Goal: Communication & Community: Answer question/provide support

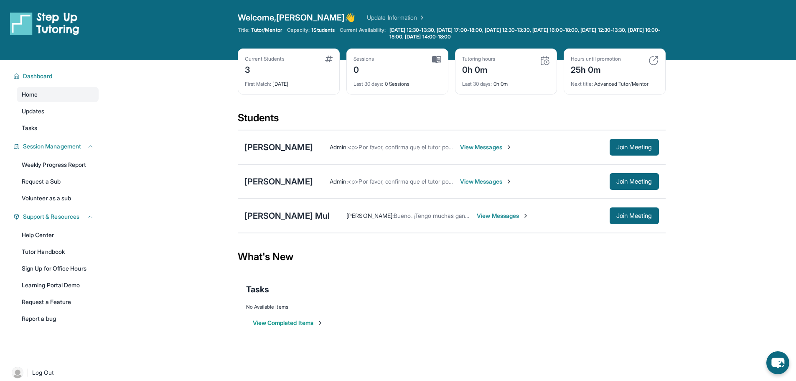
click at [367, 17] on link "Update Information" at bounding box center [396, 17] width 58 height 8
click at [492, 145] on span "View Messages" at bounding box center [486, 147] width 52 height 8
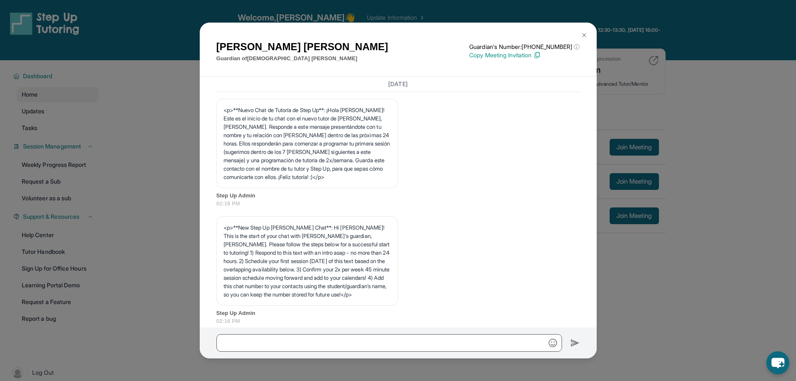
click at [601, 295] on div "Bianca Espindola Guardian of Jesus Espindola Guardian's Number: +16283484657 ⓘ …" at bounding box center [398, 190] width 796 height 381
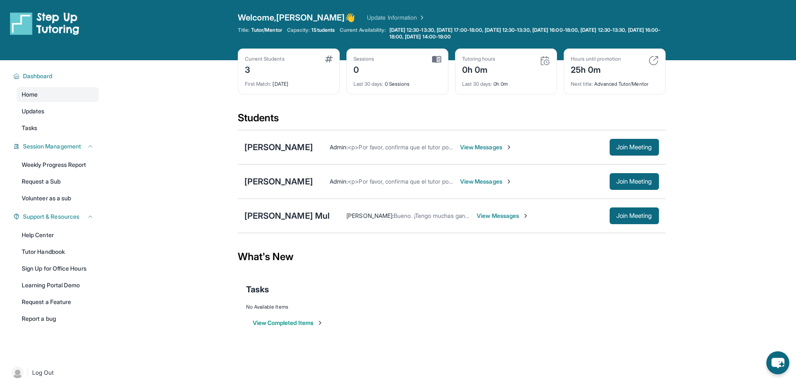
click at [502, 184] on span "View Messages" at bounding box center [486, 181] width 52 height 8
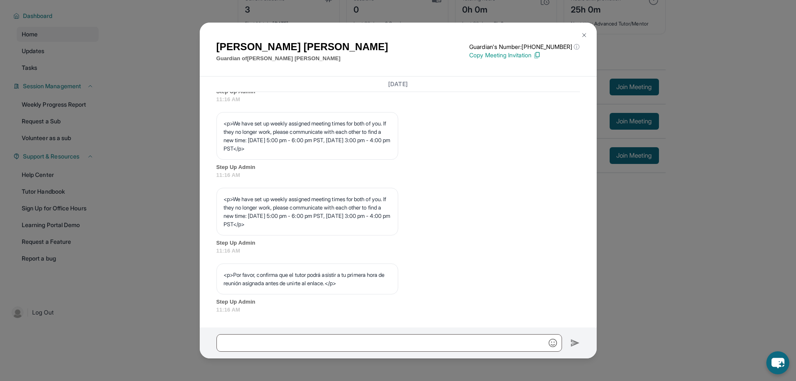
scroll to position [398, 0]
click at [590, 33] on button at bounding box center [584, 35] width 17 height 17
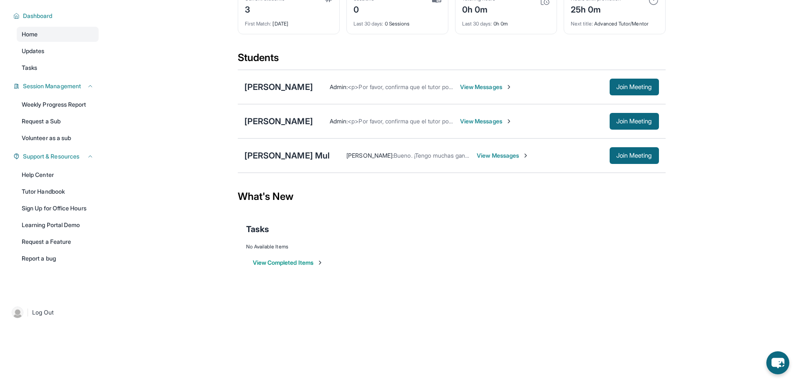
click at [480, 122] on span "View Messages" at bounding box center [486, 121] width 52 height 8
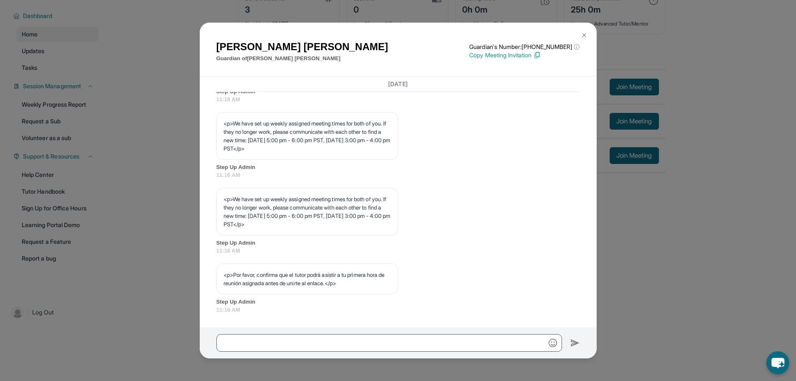
click at [587, 35] on button at bounding box center [584, 35] width 17 height 17
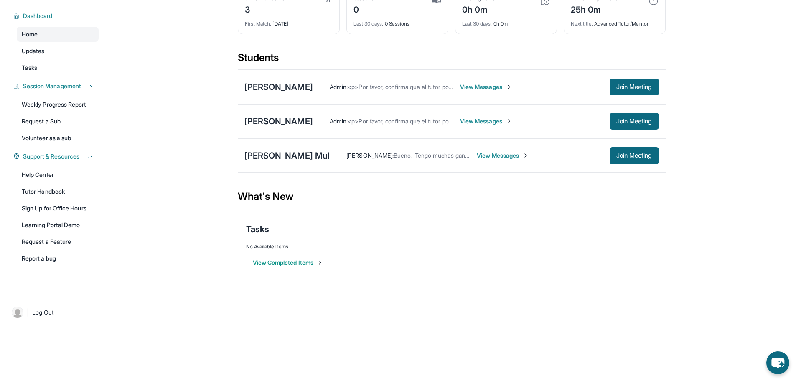
click at [484, 122] on span "View Messages" at bounding box center [486, 121] width 52 height 8
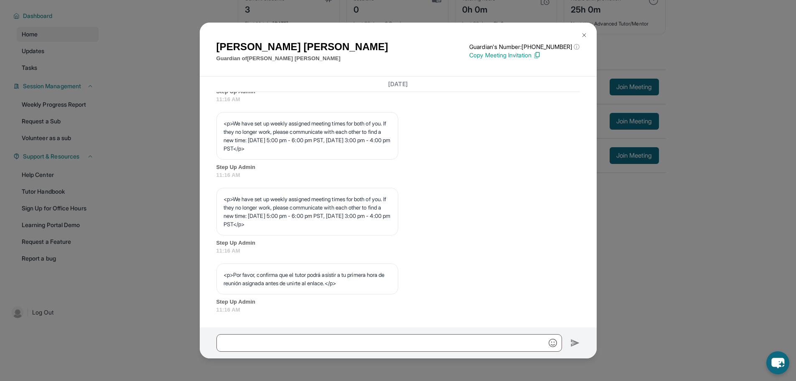
click at [587, 38] on button at bounding box center [584, 35] width 17 height 17
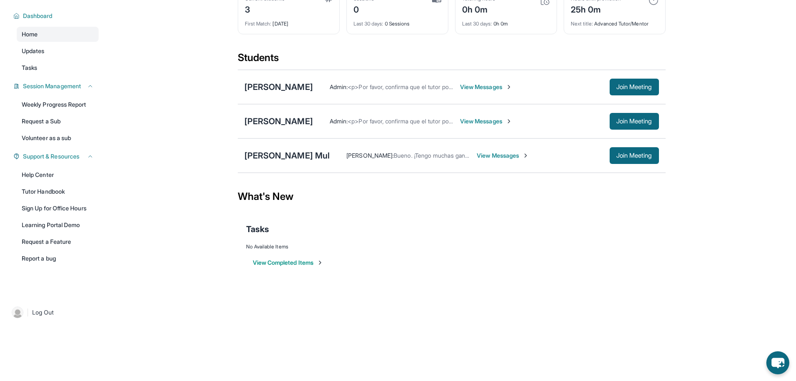
click at [498, 155] on span "View Messages" at bounding box center [503, 155] width 52 height 8
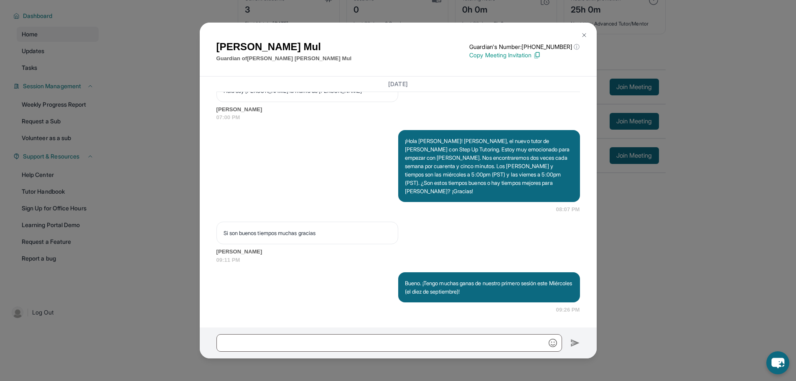
scroll to position [641, 0]
click at [589, 35] on button at bounding box center [584, 35] width 17 height 17
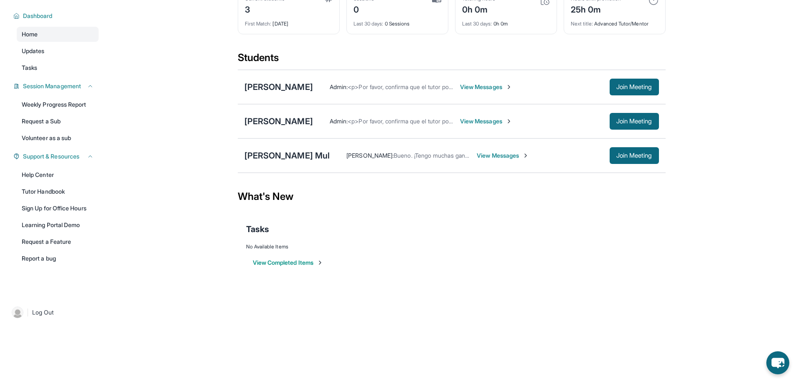
click at [501, 85] on span "View Messages" at bounding box center [486, 87] width 52 height 8
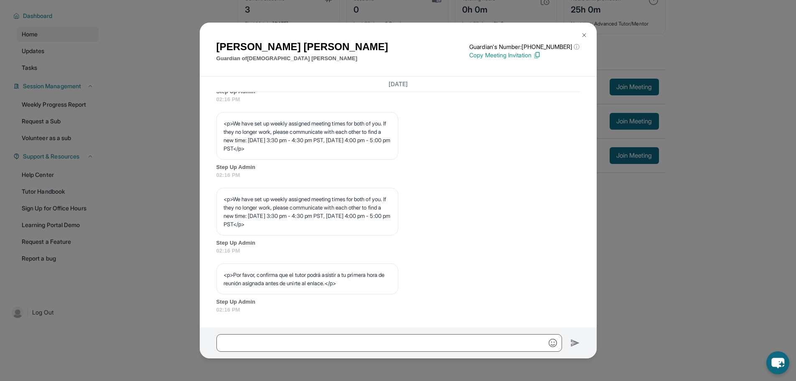
scroll to position [398, 0]
click at [585, 37] on img at bounding box center [584, 35] width 7 height 7
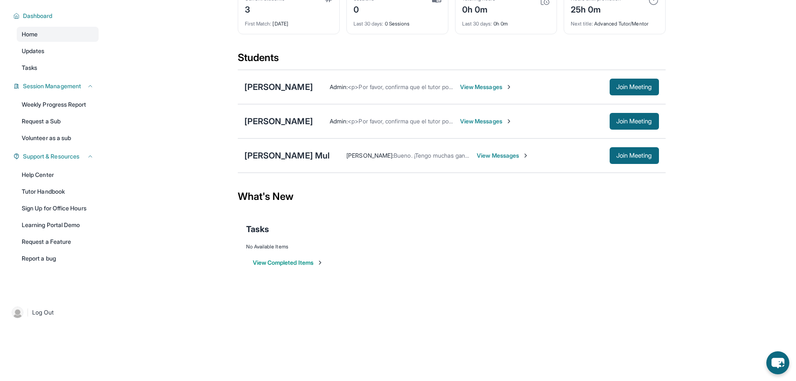
click at [501, 121] on span "View Messages" at bounding box center [486, 121] width 52 height 8
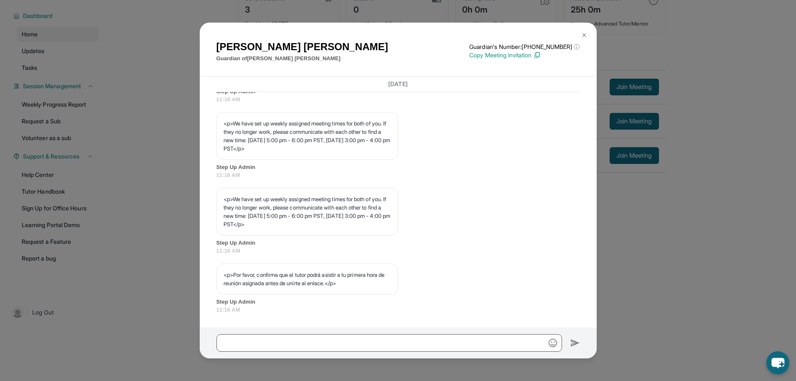
click at [585, 33] on img at bounding box center [584, 35] width 7 height 7
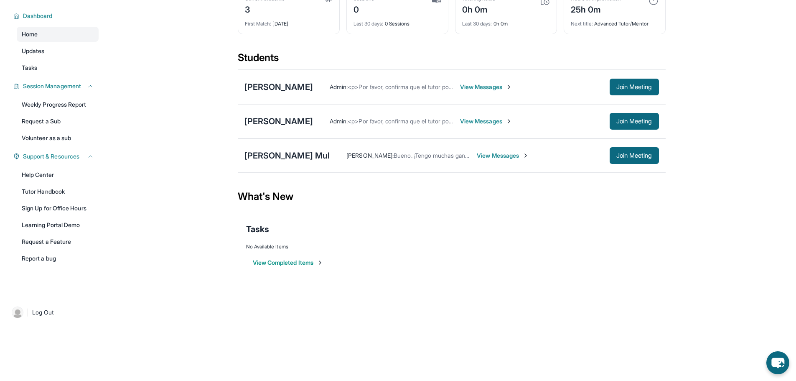
click at [502, 86] on span "View Messages" at bounding box center [486, 87] width 52 height 8
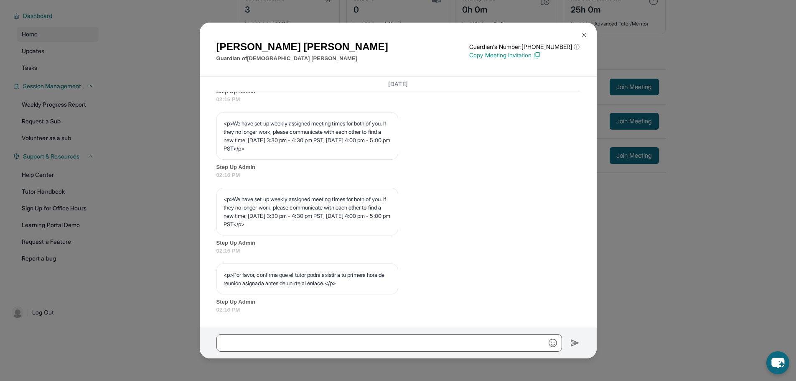
click at [583, 33] on img at bounding box center [584, 35] width 7 height 7
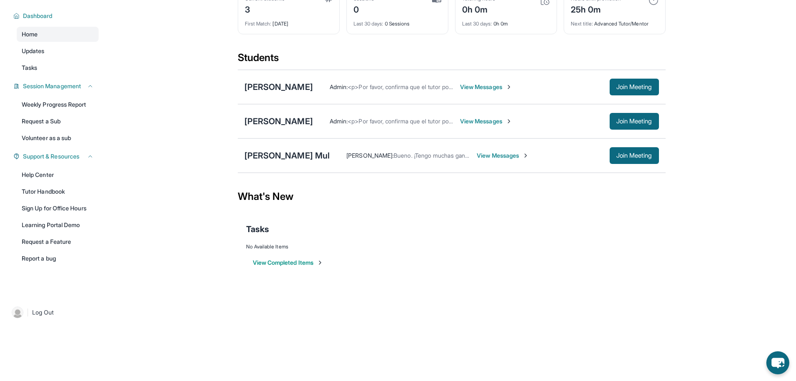
click at [484, 88] on span "View Messages" at bounding box center [486, 87] width 52 height 8
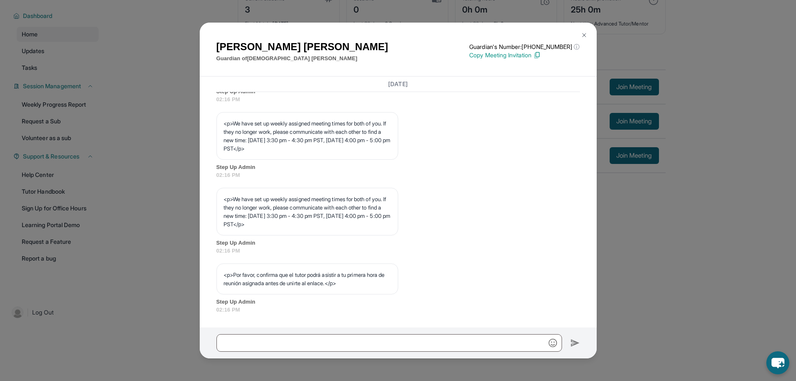
click at [654, 233] on div "Bianca Espindola Guardian of Jesus Espindola Guardian's Number: +16283484657 ⓘ …" at bounding box center [398, 190] width 796 height 381
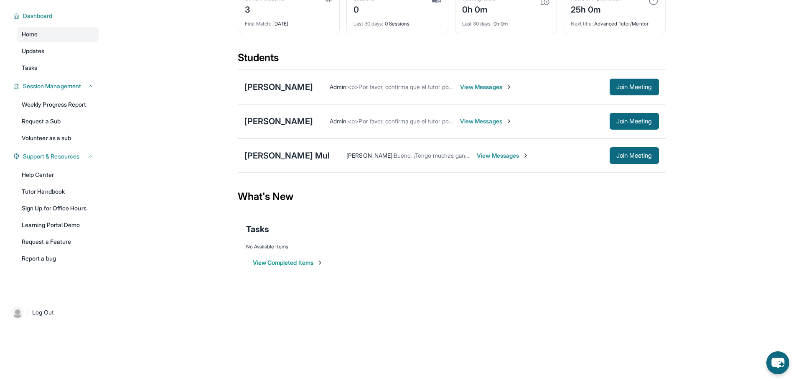
click at [473, 121] on span "View Messages" at bounding box center [486, 121] width 52 height 8
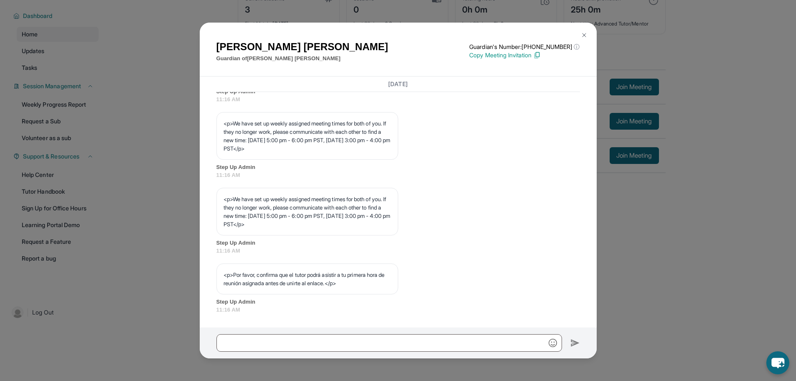
click at [666, 221] on div "Mary Bamaca Guardian of Emily Hernandez Guardian's Number: +16892073817 ⓘ This …" at bounding box center [398, 190] width 796 height 381
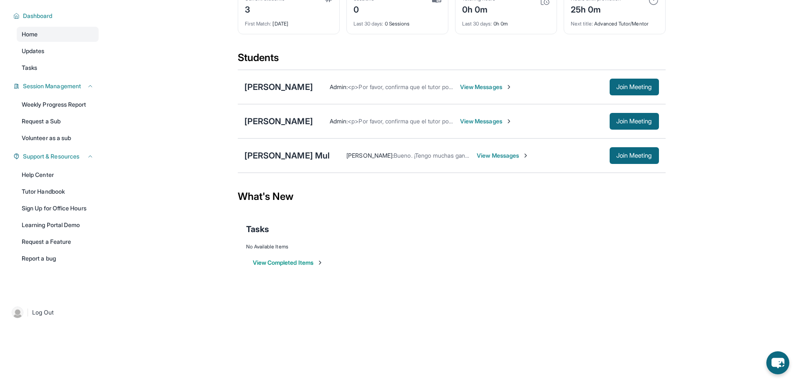
click at [511, 158] on span "View Messages" at bounding box center [503, 155] width 52 height 8
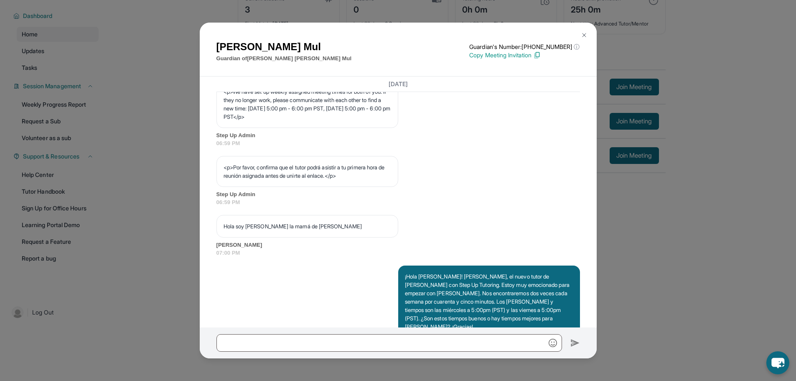
scroll to position [473, 0]
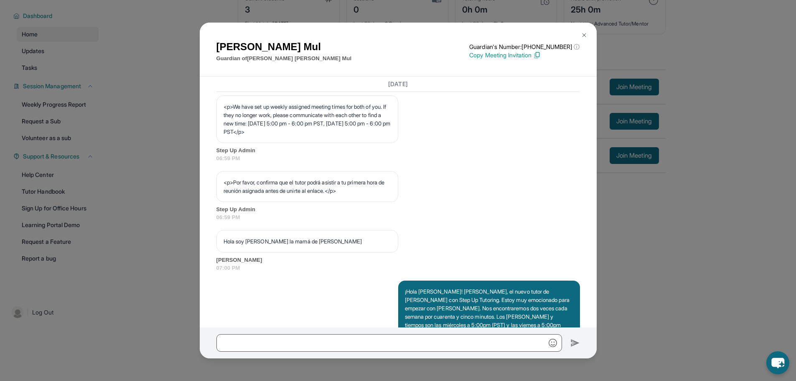
click at [648, 225] on div "Andrea Mul Guardian of Stephanie Cauich Mul Guardian's Number: +17623394435 ⓘ T…" at bounding box center [398, 190] width 796 height 381
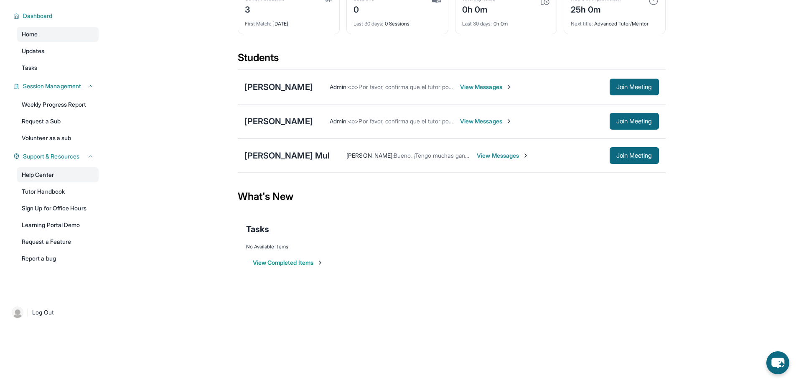
click at [60, 175] on link "Help Center" at bounding box center [58, 174] width 82 height 15
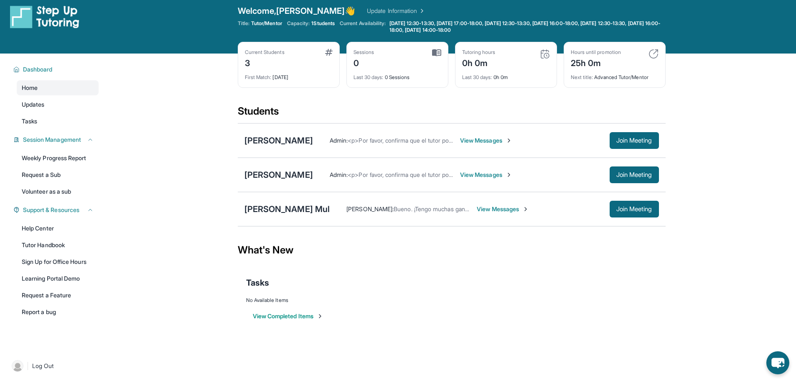
scroll to position [0, 0]
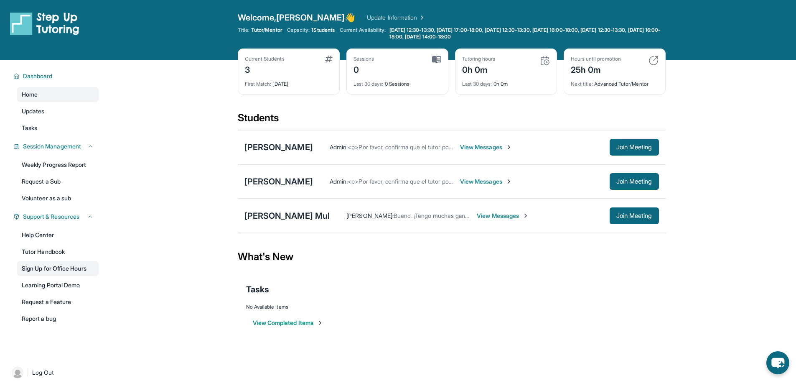
click at [62, 269] on link "Sign Up for Office Hours" at bounding box center [58, 268] width 82 height 15
click at [68, 235] on link "Help Center" at bounding box center [58, 234] width 82 height 15
click at [652, 61] on img at bounding box center [653, 61] width 10 height 10
click at [568, 69] on div "Hours until promotion 25h 0m Next title : Advanced Tutor/Mentor" at bounding box center [615, 71] width 102 height 46
click at [615, 70] on div "25h 0m" at bounding box center [596, 68] width 50 height 13
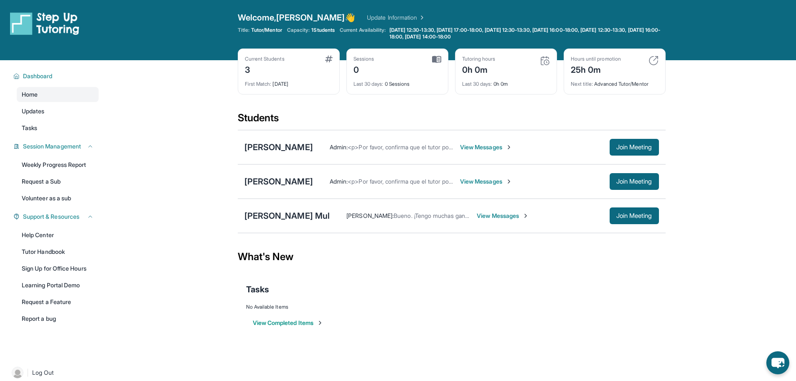
click at [638, 83] on div "Next title : Advanced Tutor/Mentor" at bounding box center [615, 82] width 88 height 12
click at [602, 75] on div "25h 0m" at bounding box center [596, 68] width 50 height 13
click at [496, 148] on span "View Messages" at bounding box center [486, 147] width 52 height 8
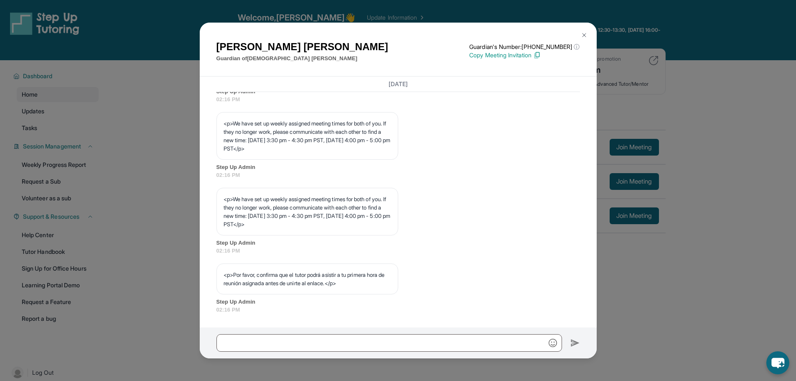
scroll to position [398, 0]
click at [586, 31] on button at bounding box center [584, 35] width 17 height 17
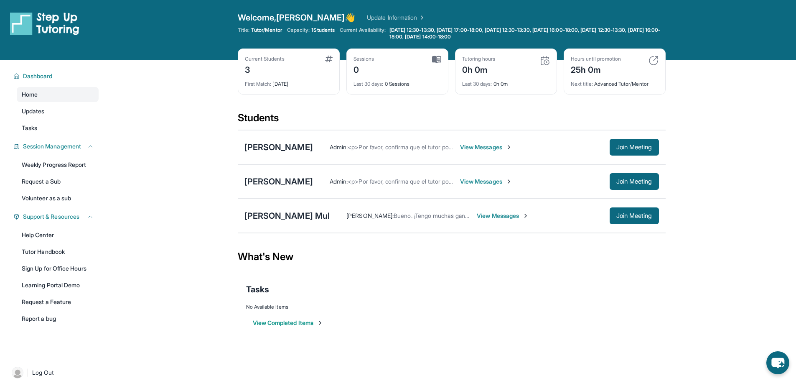
click at [367, 18] on link "Update Information" at bounding box center [396, 17] width 58 height 8
click at [506, 148] on img at bounding box center [509, 147] width 7 height 7
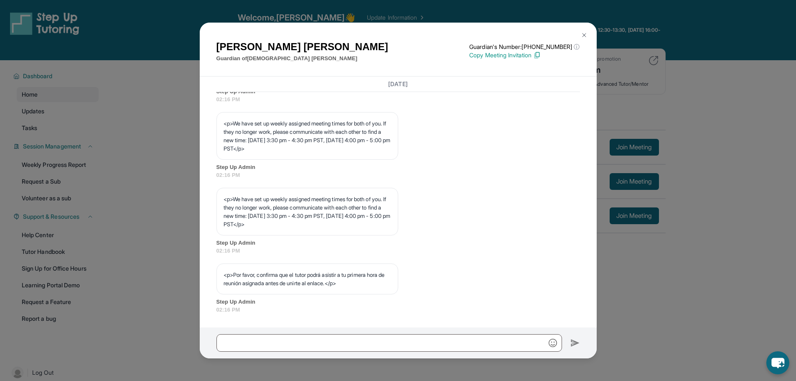
click at [655, 308] on div "Bianca Espindola Guardian of Jesus Espindola Guardian's Number: +16283484657 ⓘ …" at bounding box center [398, 190] width 796 height 381
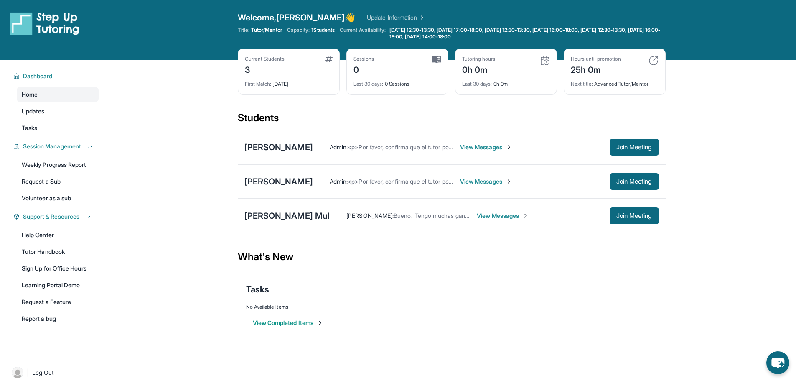
click at [487, 178] on span "View Messages" at bounding box center [486, 181] width 52 height 8
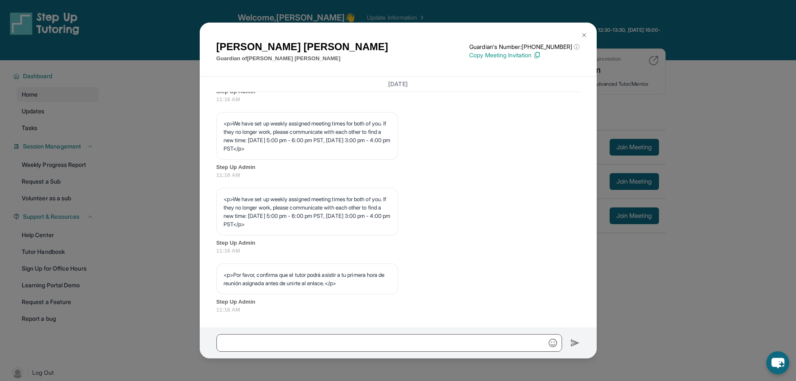
click at [586, 36] on img at bounding box center [584, 35] width 7 height 7
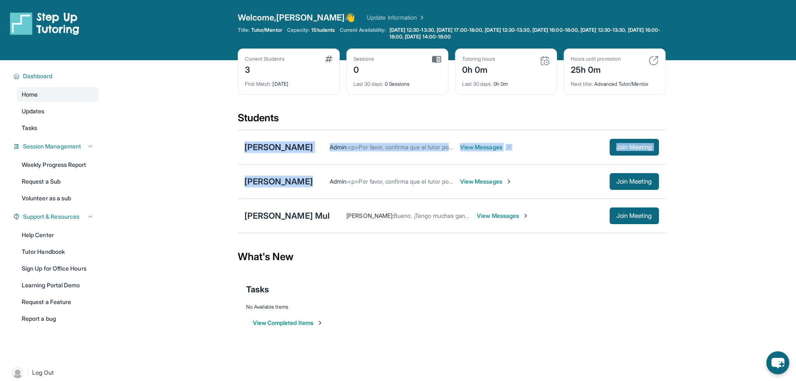
drag, startPoint x: 231, startPoint y: 143, endPoint x: 316, endPoint y: 181, distance: 93.2
click at [316, 181] on main "Current Students 3 First Match : 1 day ago Sessions 0 Last 30 days : 0 Sessions…" at bounding box center [451, 203] width 689 height 287
copy div "Jesus Espindola Admin : <p>Por favor, confirma que el tutor podrá asistir a tu …"
click at [213, 162] on main "Current Students 3 First Match : 1 day ago Sessions 0 Last 30 days : 0 Sessions…" at bounding box center [451, 203] width 689 height 287
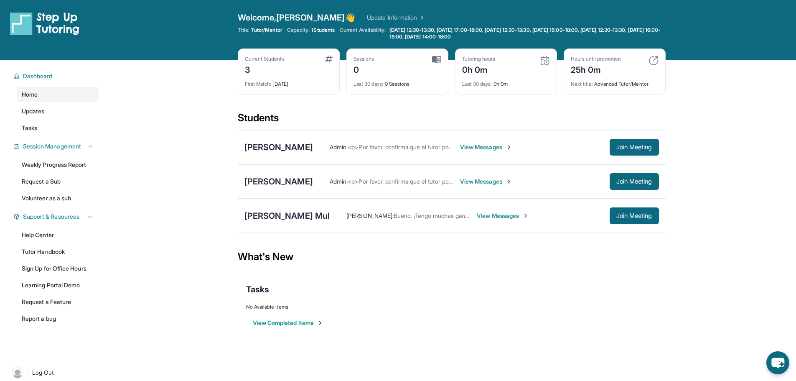
click at [527, 219] on img at bounding box center [525, 215] width 7 height 7
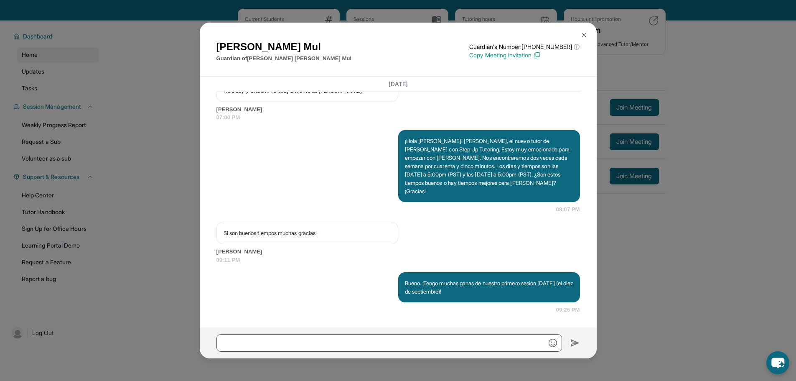
scroll to position [42, 0]
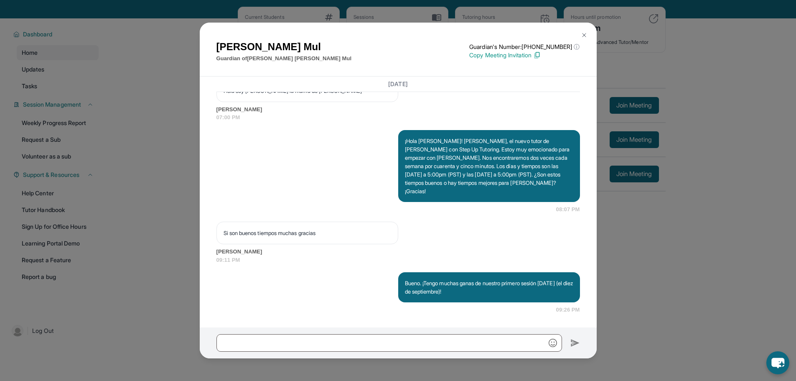
click at [585, 36] on img at bounding box center [584, 35] width 7 height 7
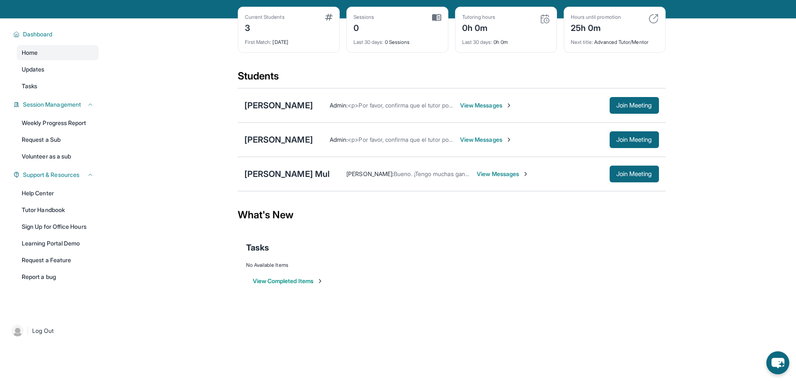
click at [508, 175] on span "View Messages" at bounding box center [503, 174] width 52 height 8
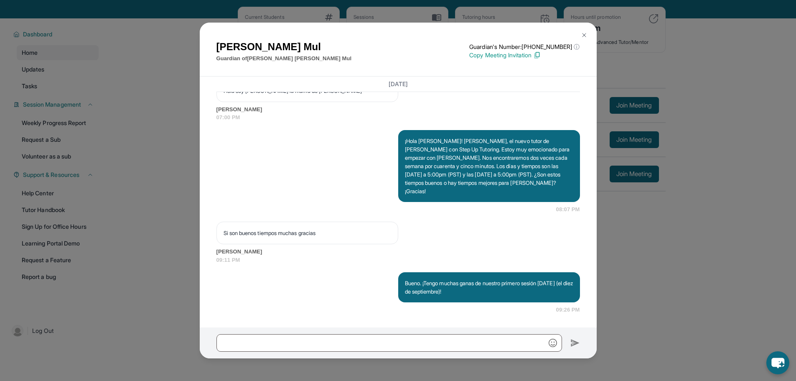
scroll to position [641, 0]
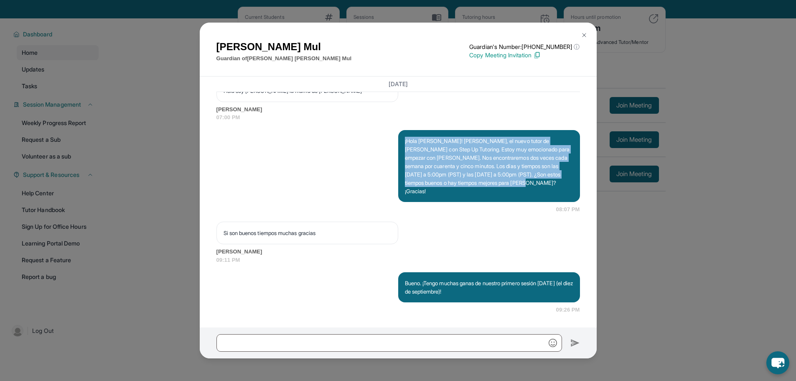
drag, startPoint x: 401, startPoint y: 141, endPoint x: 439, endPoint y: 198, distance: 68.0
click at [439, 198] on div "¡Hola Andrea! Soy Blake, el nuevo tutor de Stephanie con Step Up Tutoring. Esto…" at bounding box center [489, 166] width 182 height 72
copy p "¡Hola Andrea! Soy Blake, el nuevo tutor de Stephanie con Step Up Tutoring. Esto…"
click at [583, 31] on button at bounding box center [584, 35] width 17 height 17
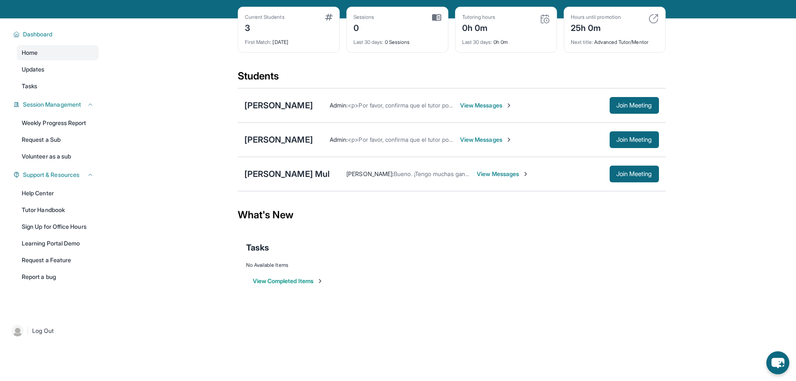
click at [499, 139] on span "View Messages" at bounding box center [486, 139] width 52 height 8
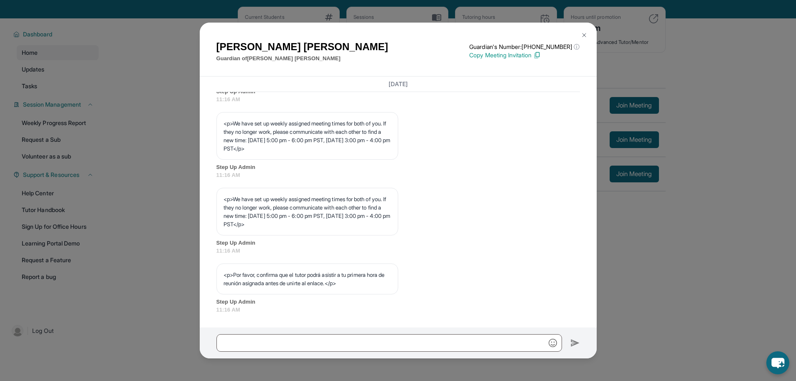
scroll to position [398, 0]
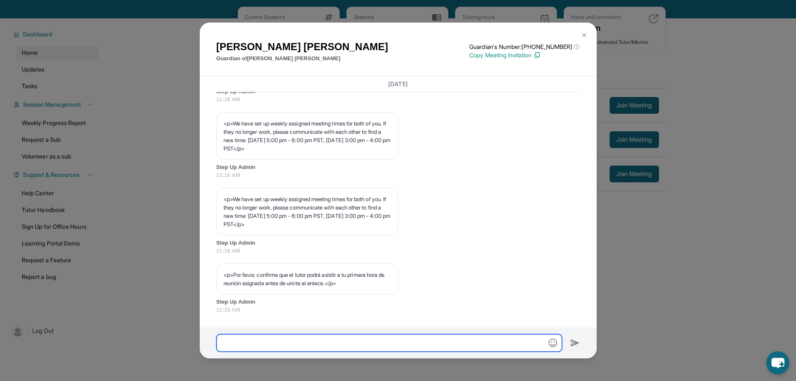
click at [305, 343] on input "text" at bounding box center [389, 343] width 346 height 18
paste input "**********"
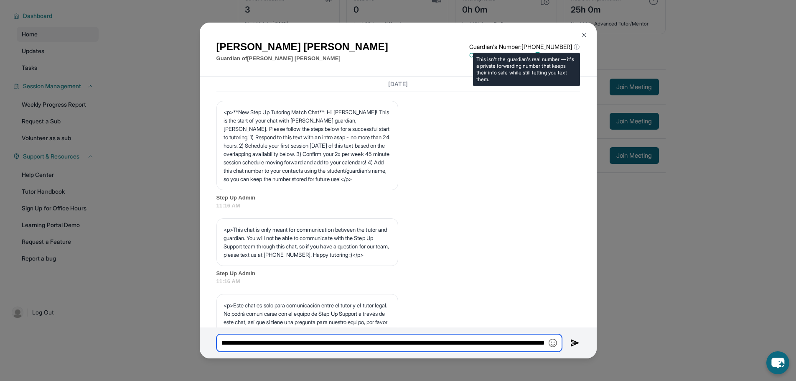
scroll to position [105, 0]
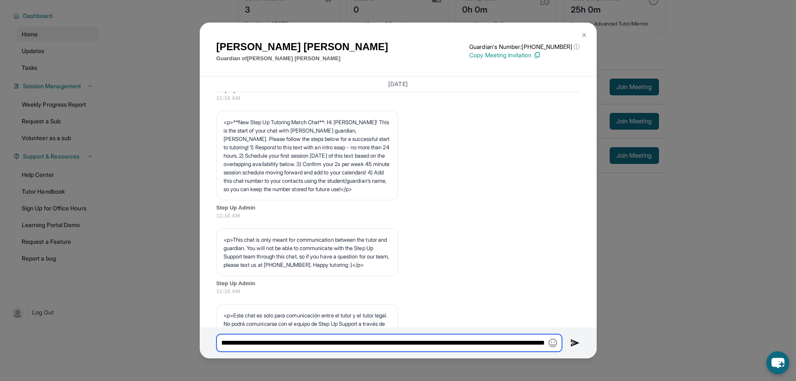
type input "**********"
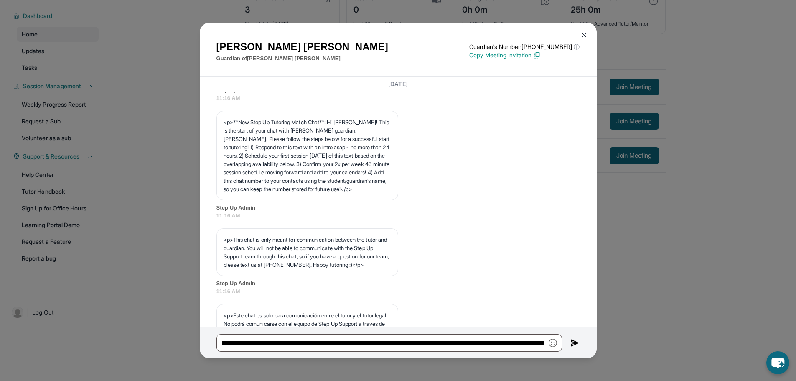
scroll to position [0, 0]
click at [589, 35] on button at bounding box center [584, 35] width 17 height 17
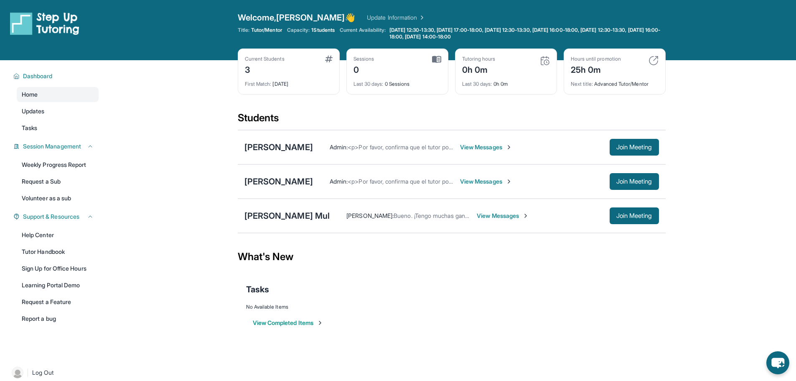
click at [367, 18] on link "Update Information" at bounding box center [396, 17] width 58 height 8
click at [481, 147] on span "View Messages" at bounding box center [486, 147] width 52 height 8
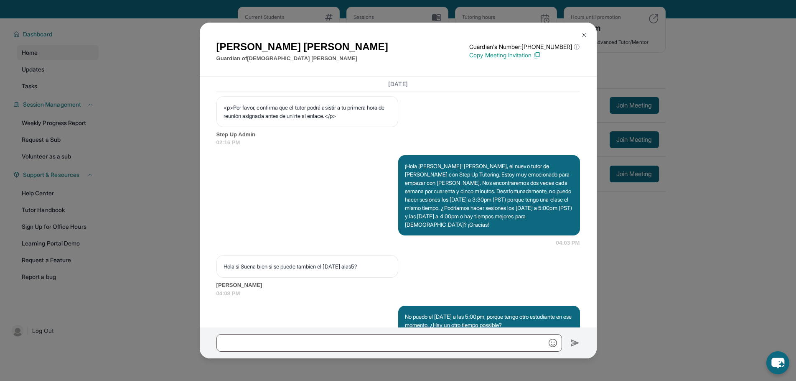
scroll to position [598, 0]
